Goal: Find specific page/section

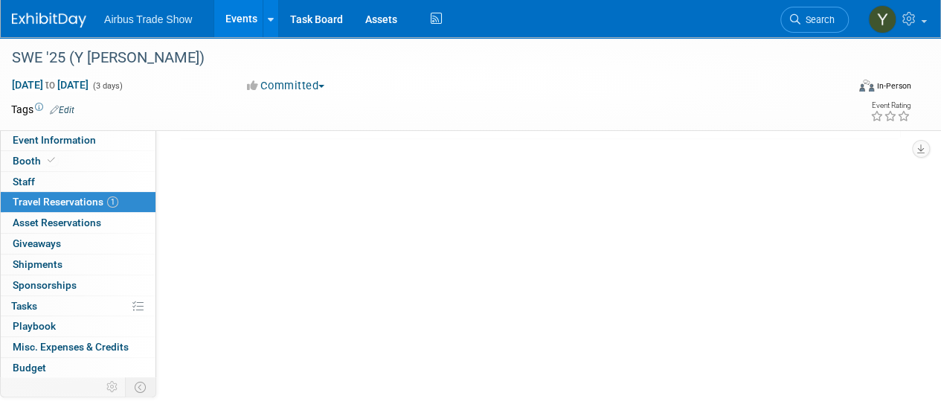
click at [226, 20] on link "Events" at bounding box center [241, 18] width 54 height 37
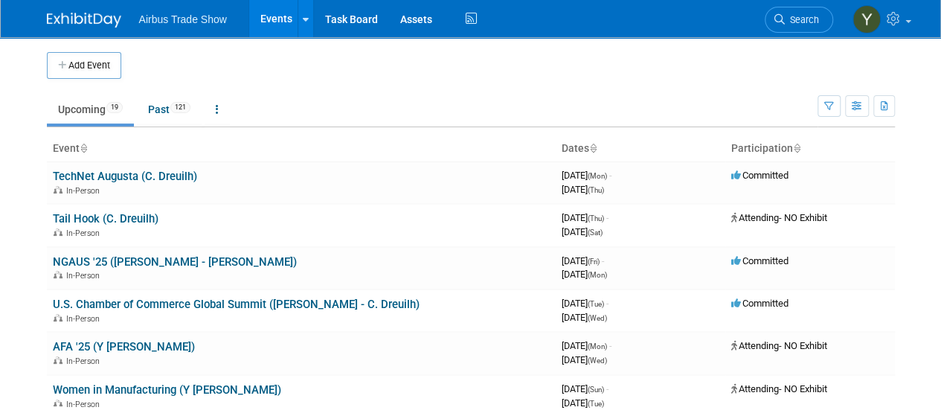
click at [266, 17] on link "Events" at bounding box center [276, 18] width 54 height 37
click at [109, 260] on link "NGAUS '25 ([PERSON_NAME] - [PERSON_NAME])" at bounding box center [175, 261] width 244 height 13
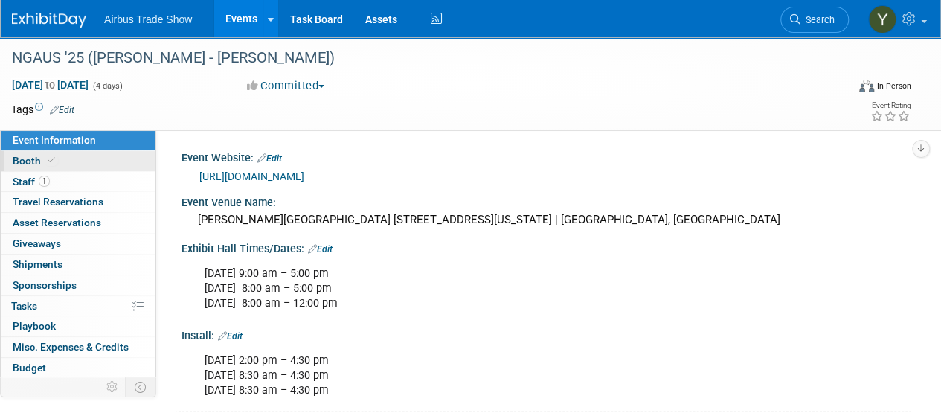
click at [60, 158] on link "Booth" at bounding box center [78, 161] width 155 height 20
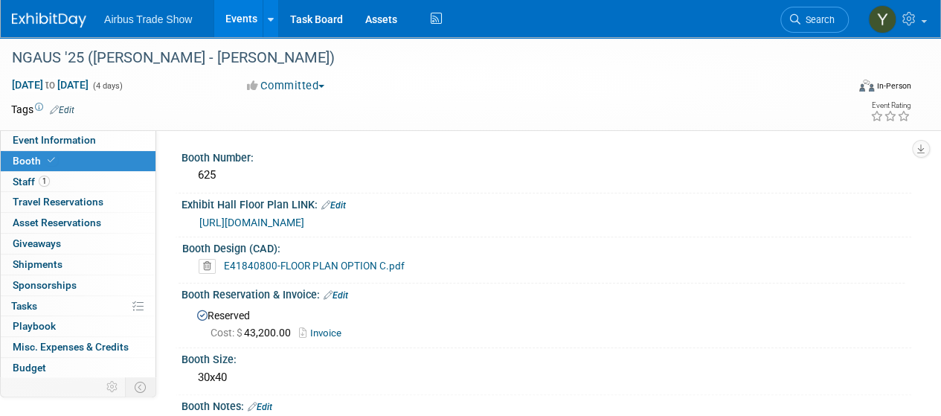
click at [344, 263] on link "E41840800-FLOOR PLAN OPTION C.pdf" at bounding box center [314, 266] width 181 height 12
click at [62, 135] on span "Event Information" at bounding box center [54, 140] width 83 height 12
